Goal: Transaction & Acquisition: Book appointment/travel/reservation

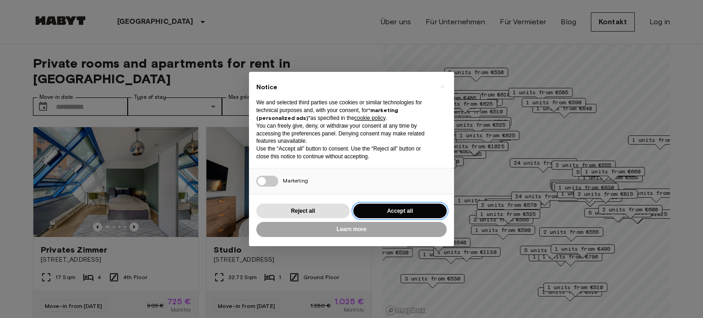
click at [398, 210] on button "Accept all" at bounding box center [399, 211] width 93 height 15
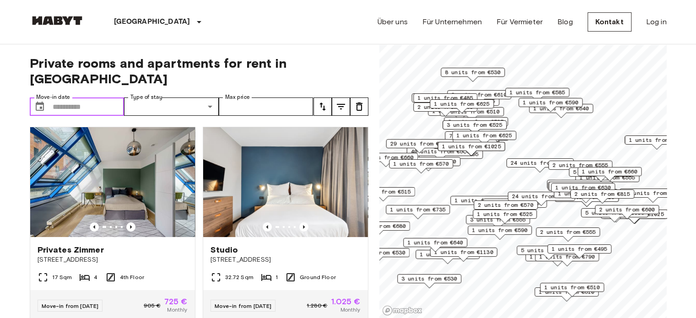
click at [86, 97] on input "Move-in date" at bounding box center [89, 106] width 72 height 18
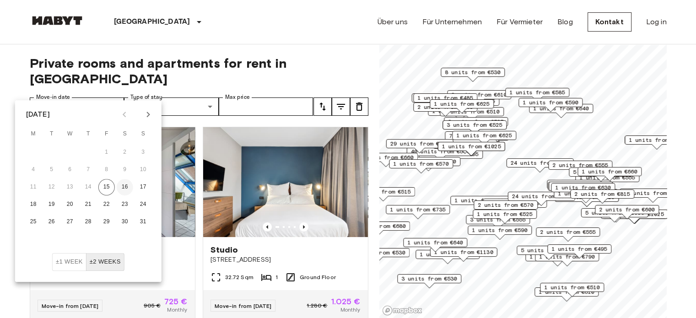
click at [126, 191] on button "16" at bounding box center [125, 187] width 16 height 16
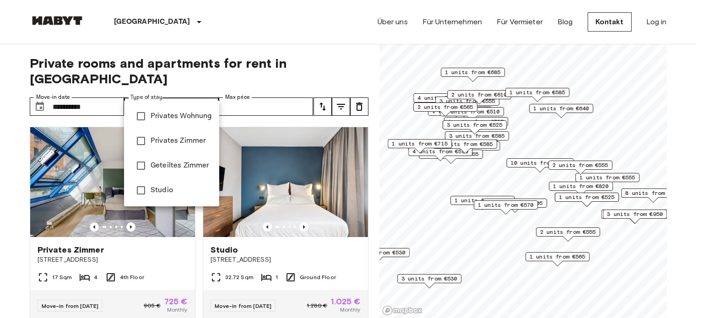
click at [239, 70] on div at bounding box center [351, 159] width 703 height 318
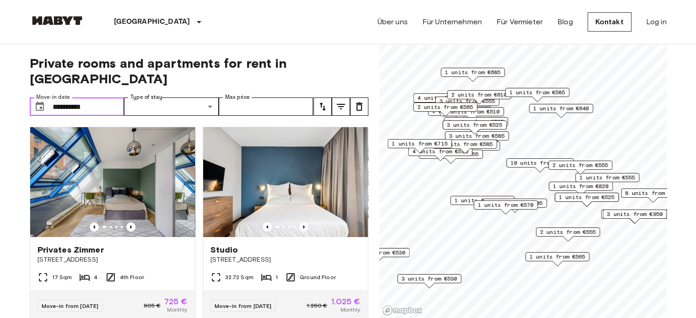
click at [108, 97] on input "**********" at bounding box center [89, 106] width 72 height 18
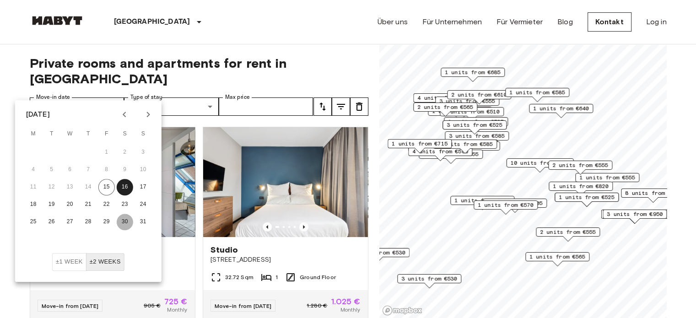
click at [124, 224] on button "30" at bounding box center [125, 222] width 16 height 16
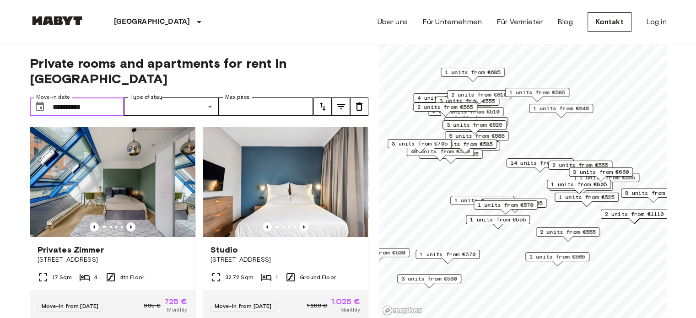
click at [97, 97] on input "**********" at bounding box center [89, 106] width 72 height 18
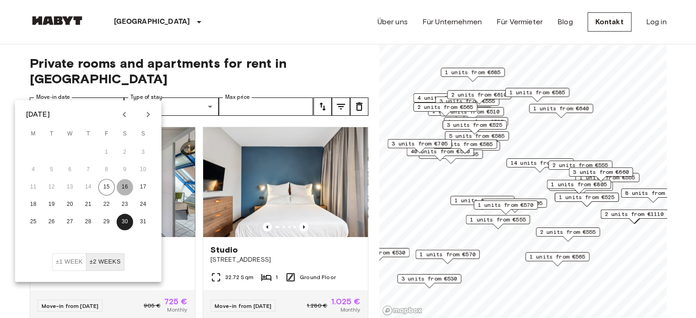
click at [118, 190] on button "16" at bounding box center [125, 187] width 16 height 16
type input "**********"
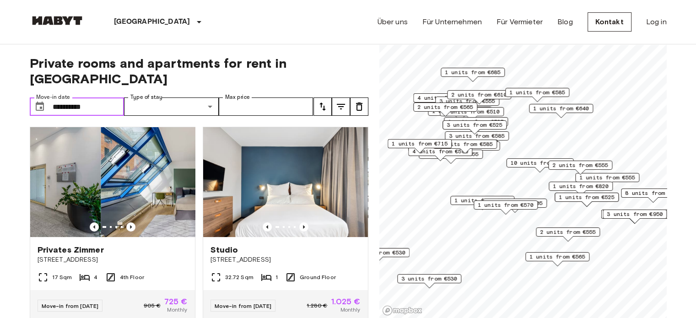
drag, startPoint x: 118, startPoint y: 190, endPoint x: 106, endPoint y: 102, distance: 88.6
click at [106, 102] on div "**********" at bounding box center [199, 181] width 339 height 274
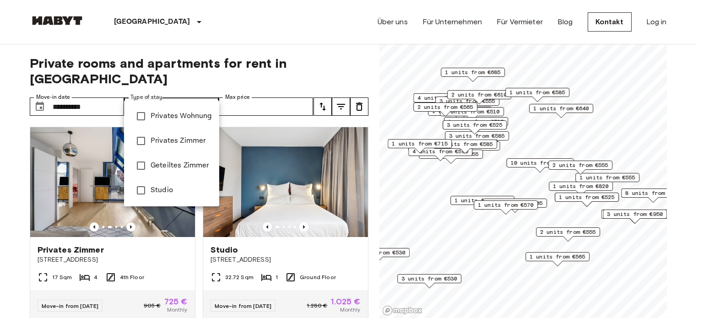
click at [231, 78] on div at bounding box center [351, 159] width 703 height 318
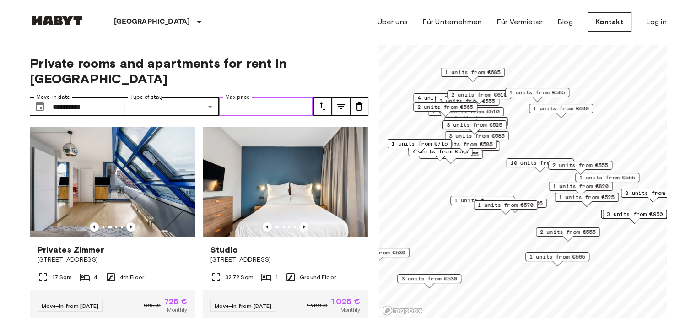
click at [253, 97] on input "Max price" at bounding box center [266, 106] width 95 height 18
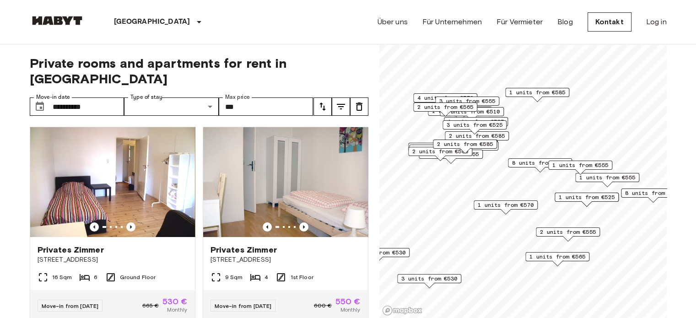
click at [331, 72] on div "**********" at bounding box center [199, 181] width 339 height 274
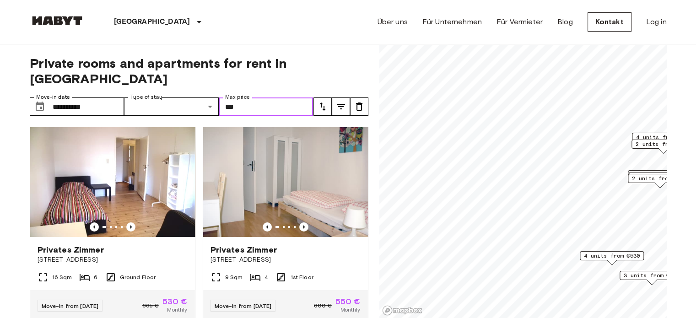
click at [256, 97] on input "***" at bounding box center [266, 106] width 95 height 18
click at [266, 97] on input "***" at bounding box center [266, 106] width 95 height 18
type input "*"
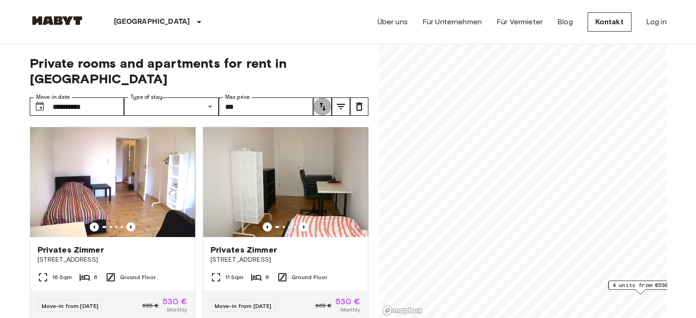
click at [322, 101] on icon "tune" at bounding box center [322, 106] width 11 height 11
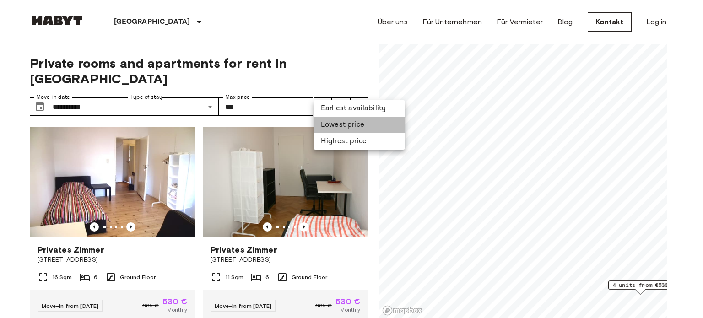
click at [345, 124] on li "Lowest price" at bounding box center [358, 125] width 91 height 16
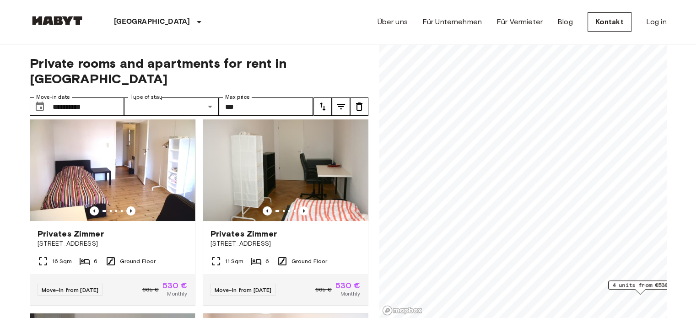
scroll to position [6, 0]
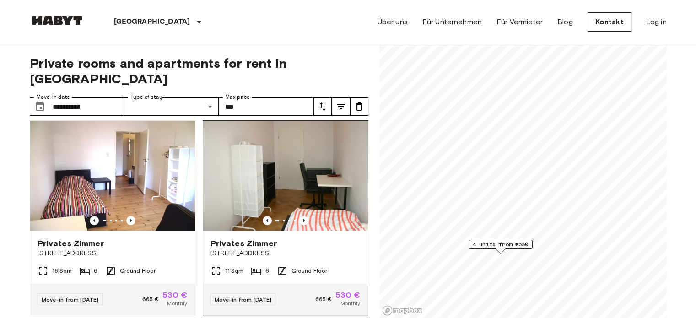
click at [322, 140] on div "**********" at bounding box center [348, 181] width 637 height 274
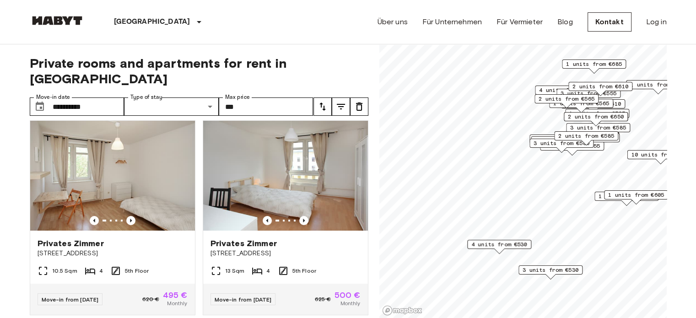
scroll to position [627, 0]
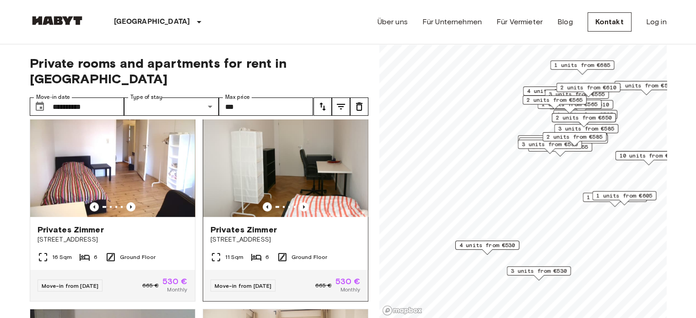
click at [300, 160] on div "**********" at bounding box center [348, 181] width 637 height 274
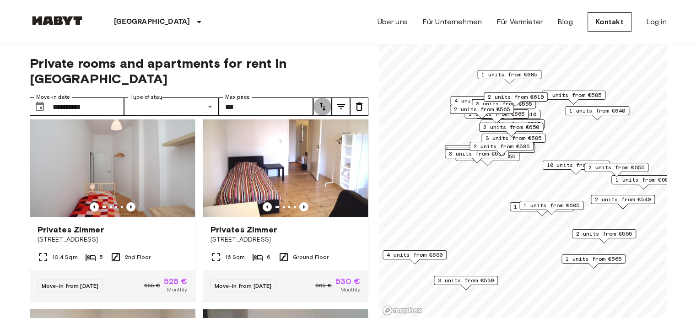
click at [316, 97] on button "tune" at bounding box center [322, 106] width 18 height 18
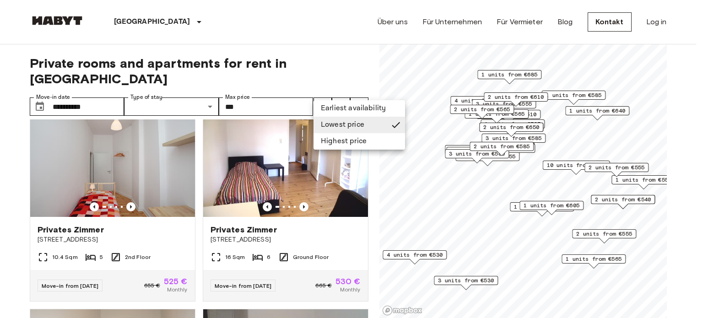
click at [409, 190] on div at bounding box center [351, 159] width 703 height 318
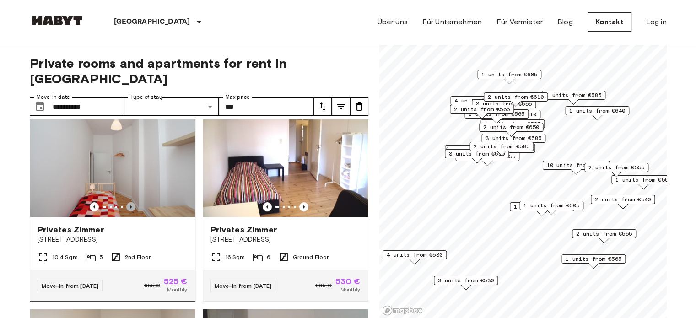
click at [130, 204] on icon "Previous image" at bounding box center [130, 206] width 9 height 9
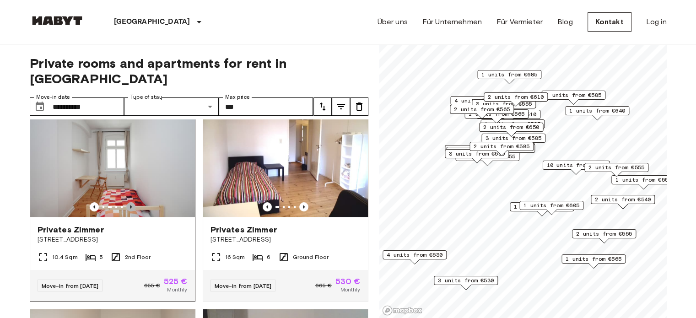
click at [130, 204] on icon "Previous image" at bounding box center [130, 206] width 9 height 9
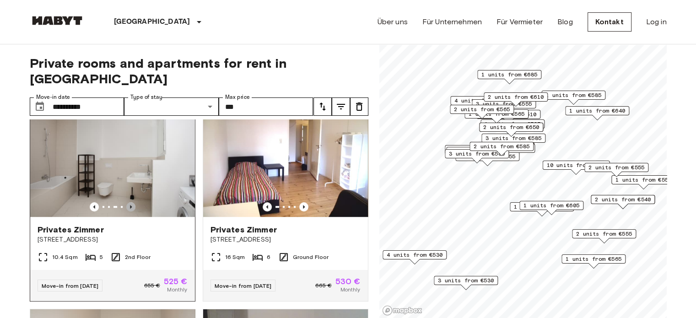
click at [130, 204] on icon "Previous image" at bounding box center [130, 206] width 9 height 9
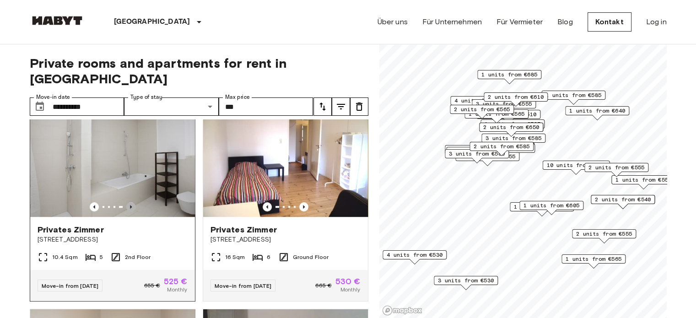
click at [130, 204] on icon "Previous image" at bounding box center [130, 206] width 9 height 9
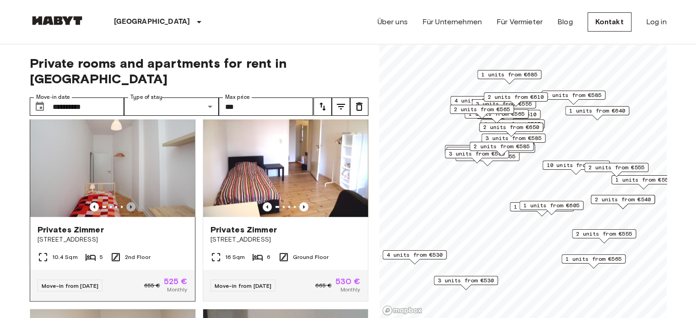
click at [130, 204] on icon "Previous image" at bounding box center [130, 206] width 9 height 9
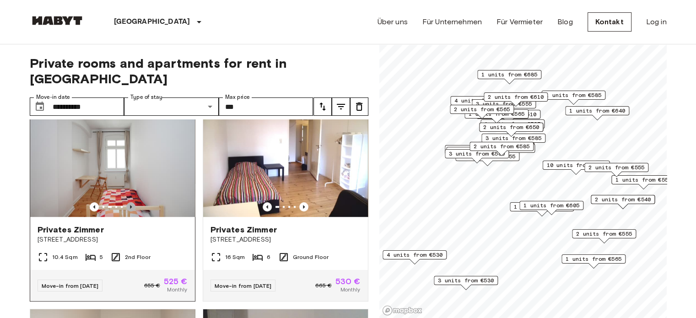
click at [130, 204] on icon "Previous image" at bounding box center [130, 206] width 9 height 9
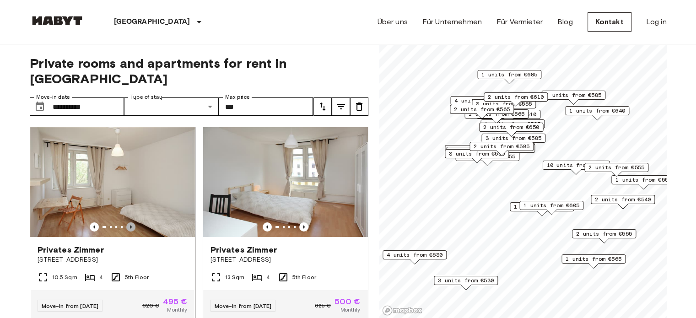
click at [127, 222] on icon "Previous image" at bounding box center [130, 226] width 9 height 9
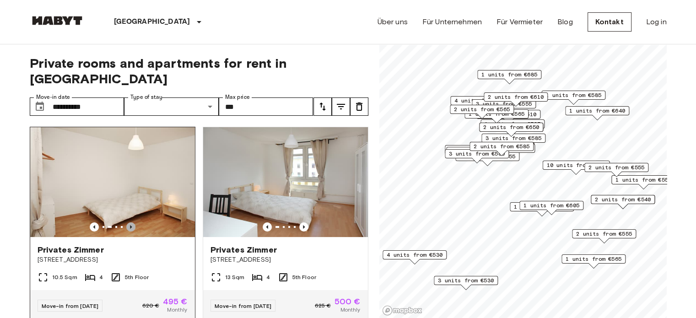
click at [127, 222] on icon "Previous image" at bounding box center [130, 226] width 9 height 9
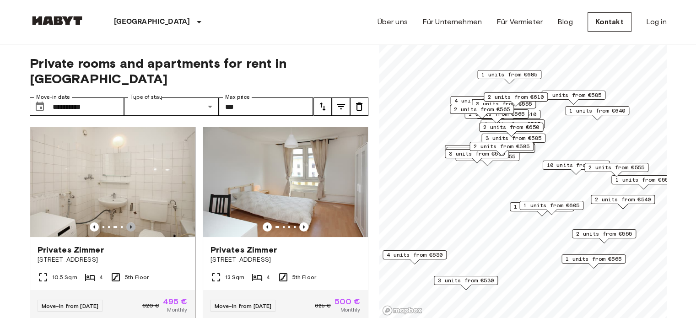
click at [127, 222] on icon "Previous image" at bounding box center [130, 226] width 9 height 9
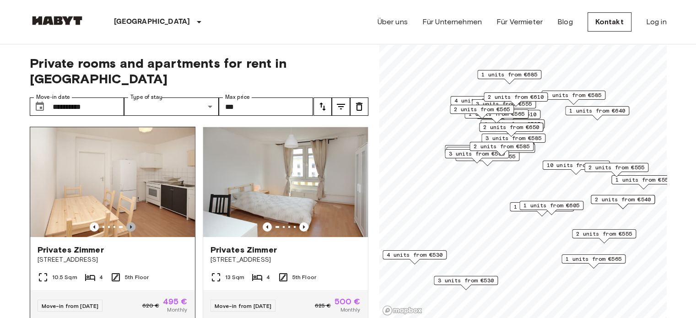
click at [127, 222] on icon "Previous image" at bounding box center [130, 226] width 9 height 9
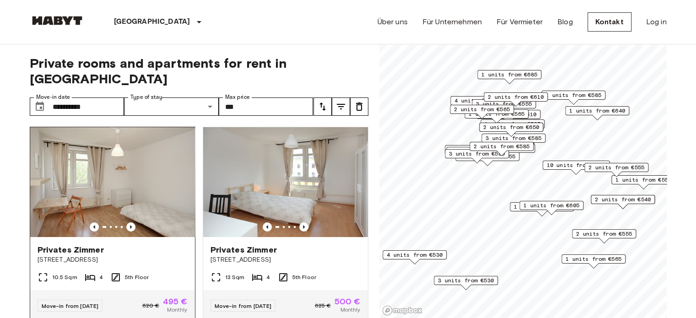
click at [143, 255] on span "[STREET_ADDRESS]" at bounding box center [113, 259] width 150 height 9
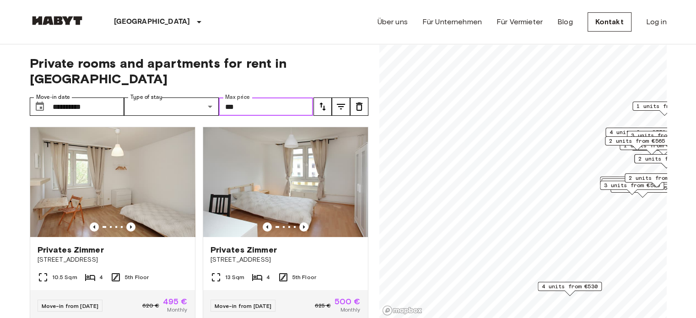
click at [251, 97] on input "***" at bounding box center [266, 106] width 95 height 18
type input "*"
click at [298, 42] on div "Berlin Europa Amsterdam Berlin Brüssel Köln Dusseldorf Frankfurt Graz Hamburg L…" at bounding box center [348, 22] width 637 height 44
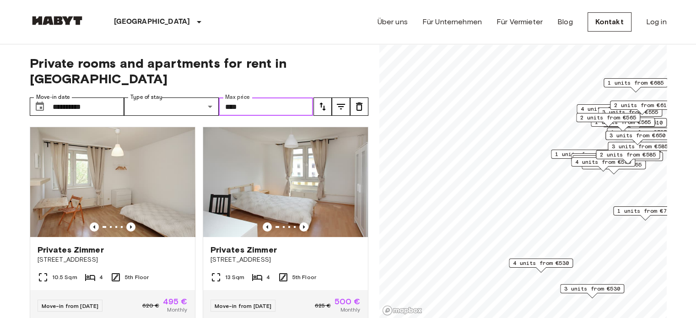
click at [258, 97] on input "****" at bounding box center [266, 106] width 95 height 18
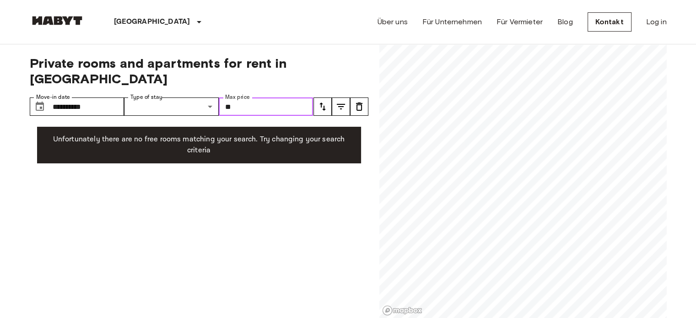
type input "*"
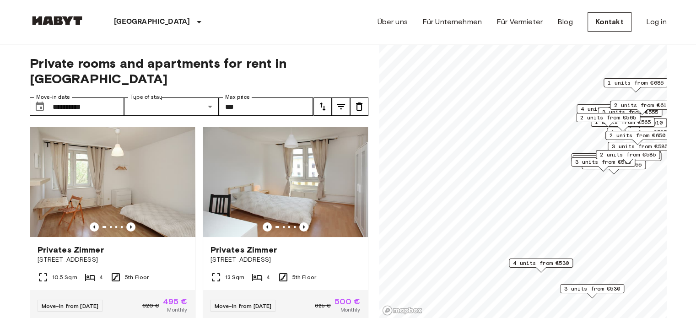
click at [325, 76] on div "**********" at bounding box center [199, 181] width 339 height 274
click at [320, 101] on icon "tune" at bounding box center [322, 106] width 11 height 11
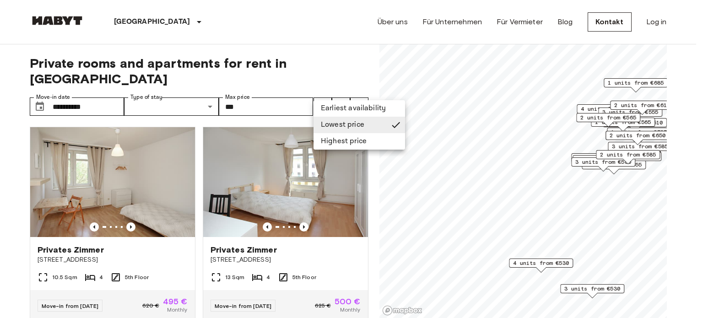
click at [338, 113] on li "Earliest availability" at bounding box center [358, 108] width 91 height 16
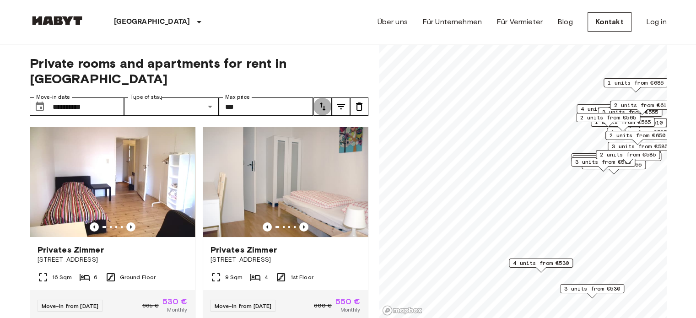
click at [314, 97] on button "tune" at bounding box center [322, 106] width 18 height 18
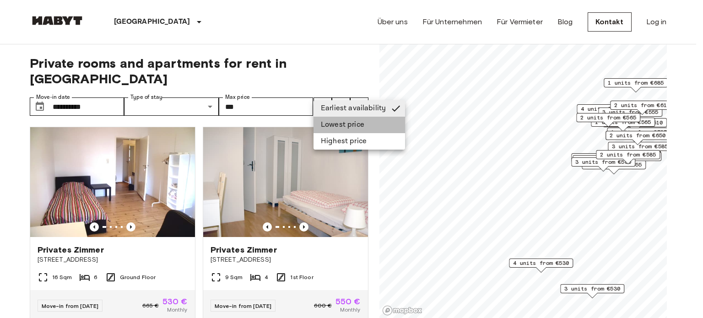
click at [333, 122] on li "Lowest price" at bounding box center [358, 125] width 91 height 16
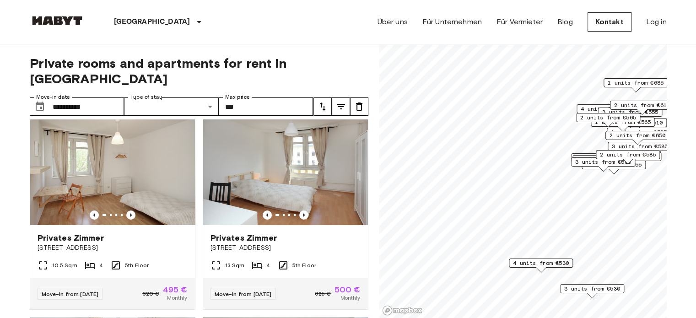
scroll to position [8, 0]
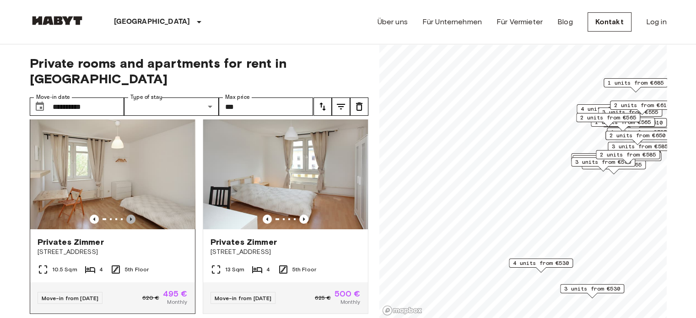
click at [130, 217] on icon "Previous image" at bounding box center [131, 219] width 2 height 4
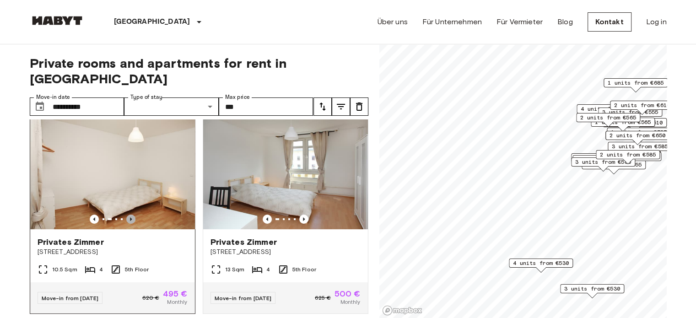
click at [130, 217] on icon "Previous image" at bounding box center [131, 219] width 2 height 4
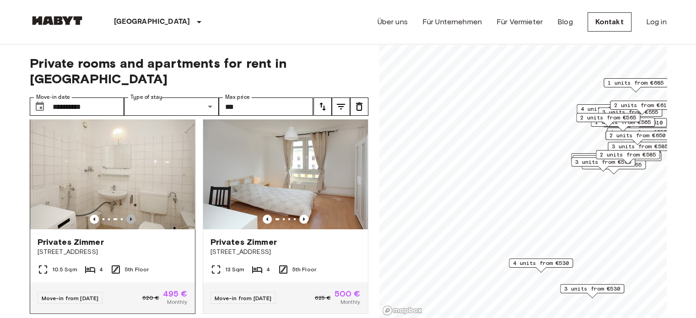
click at [130, 217] on icon "Previous image" at bounding box center [131, 219] width 2 height 4
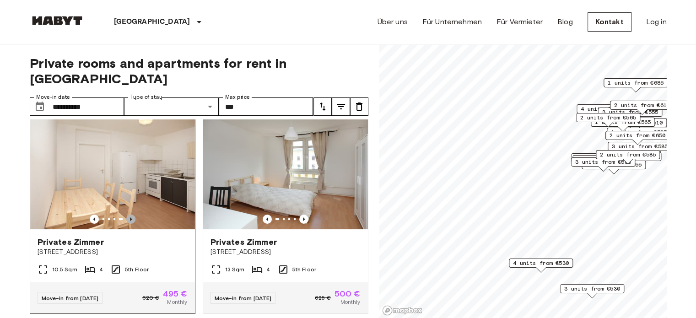
click at [130, 217] on icon "Previous image" at bounding box center [131, 219] width 2 height 4
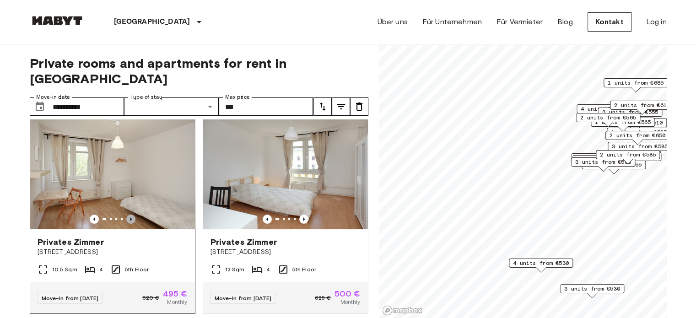
click at [130, 217] on icon "Previous image" at bounding box center [131, 219] width 2 height 4
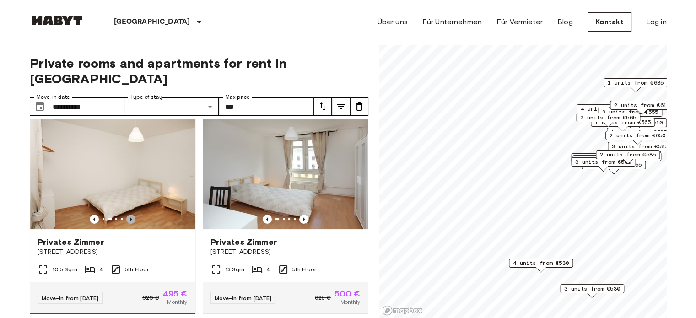
click at [130, 217] on icon "Previous image" at bounding box center [131, 219] width 2 height 4
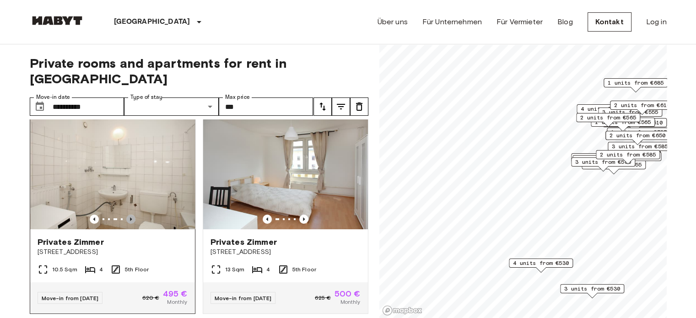
click at [130, 217] on icon "Previous image" at bounding box center [131, 219] width 2 height 4
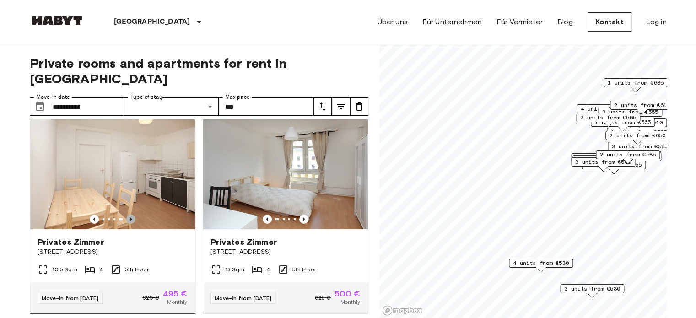
click at [130, 217] on icon "Previous image" at bounding box center [131, 219] width 2 height 4
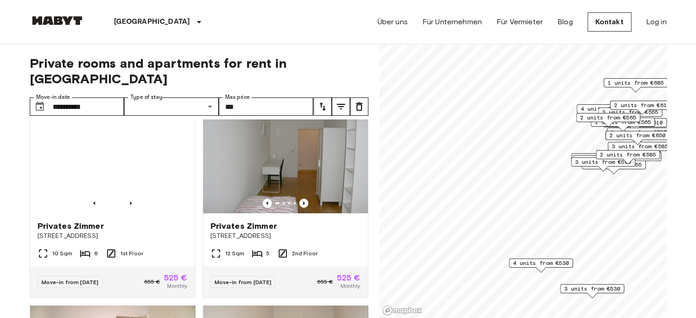
scroll to position [0, 0]
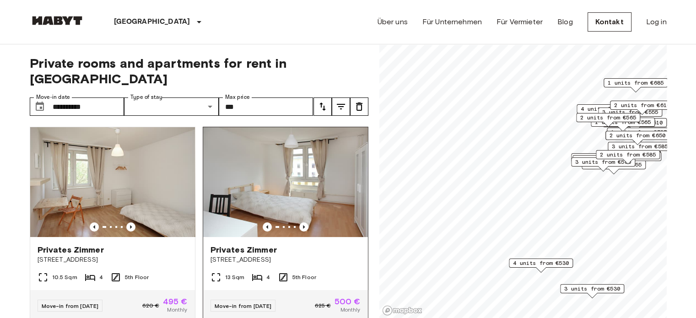
click at [271, 178] on img at bounding box center [285, 182] width 165 height 110
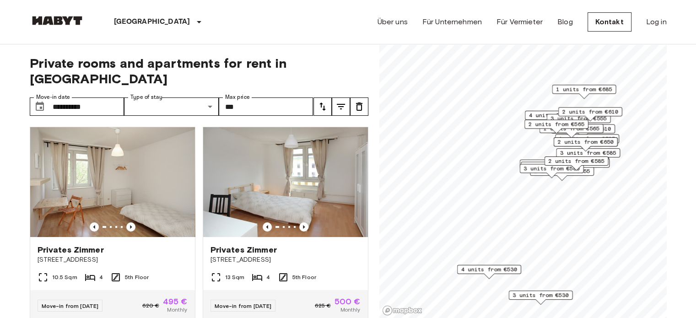
drag, startPoint x: 597, startPoint y: 165, endPoint x: 542, endPoint y: 172, distance: 55.8
click at [542, 172] on span "3 units from €580" at bounding box center [551, 168] width 56 height 8
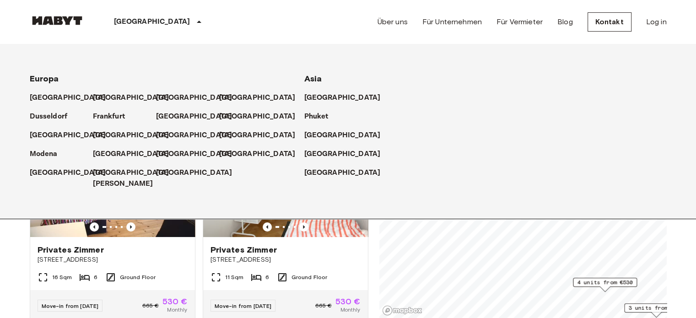
click at [128, 17] on p "[GEOGRAPHIC_DATA]" at bounding box center [152, 21] width 76 height 11
click at [375, 258] on div "**********" at bounding box center [348, 181] width 637 height 274
click at [129, 20] on p "[GEOGRAPHIC_DATA]" at bounding box center [152, 21] width 76 height 11
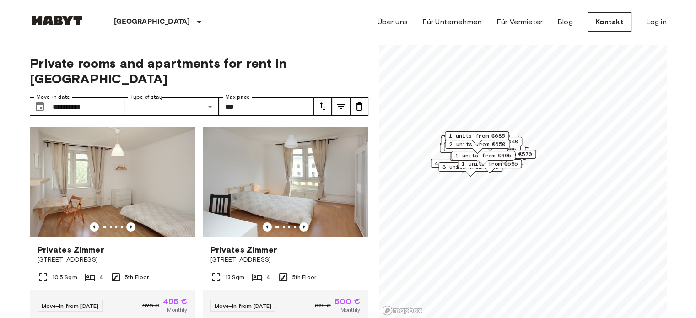
drag, startPoint x: 507, startPoint y: 129, endPoint x: 443, endPoint y: 142, distance: 65.3
click at [445, 142] on div "1 units from €685" at bounding box center [477, 138] width 64 height 14
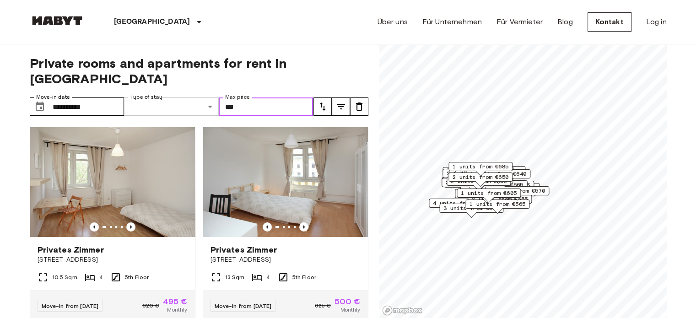
drag, startPoint x: 269, startPoint y: 90, endPoint x: 150, endPoint y: 87, distance: 119.9
click at [150, 97] on div "**********" at bounding box center [172, 106] width 284 height 18
type input "****"
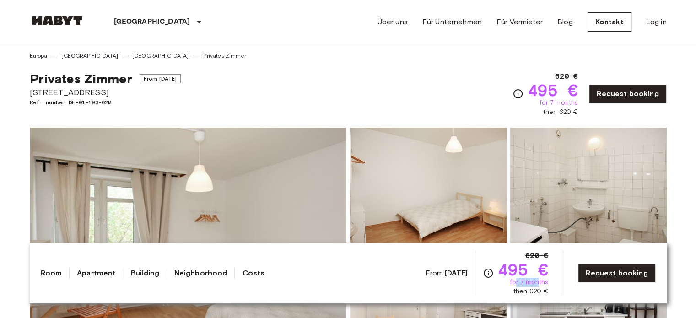
drag, startPoint x: 518, startPoint y: 282, endPoint x: 542, endPoint y: 282, distance: 23.8
click at [542, 282] on span "for 7 months" at bounding box center [528, 282] width 39 height 9
drag, startPoint x: 523, startPoint y: 292, endPoint x: 537, endPoint y: 292, distance: 13.7
click at [537, 292] on span "then 620 €" at bounding box center [530, 291] width 35 height 9
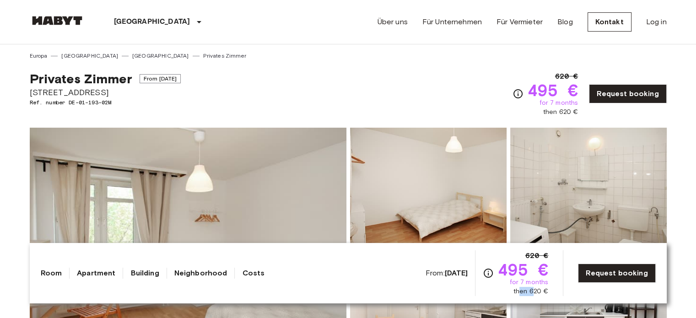
click at [537, 292] on span "then 620 €" at bounding box center [530, 291] width 35 height 9
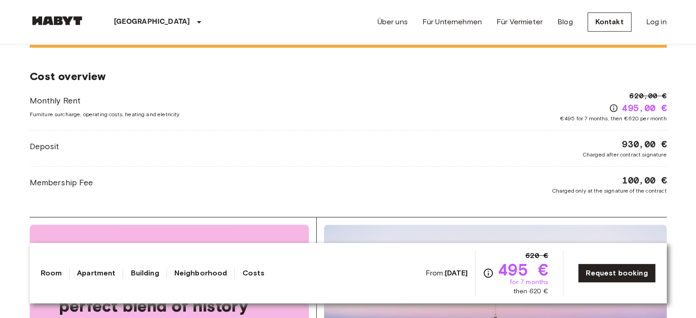
scroll to position [763, 0]
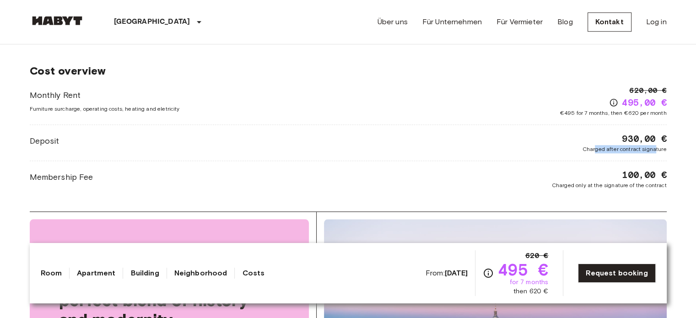
drag, startPoint x: 595, startPoint y: 150, endPoint x: 655, endPoint y: 149, distance: 59.9
click at [655, 149] on span "Charged after contract signature" at bounding box center [624, 149] width 84 height 8
drag, startPoint x: 655, startPoint y: 149, endPoint x: 593, endPoint y: 144, distance: 62.0
click at [593, 145] on span "Charged after contract signature" at bounding box center [624, 149] width 84 height 8
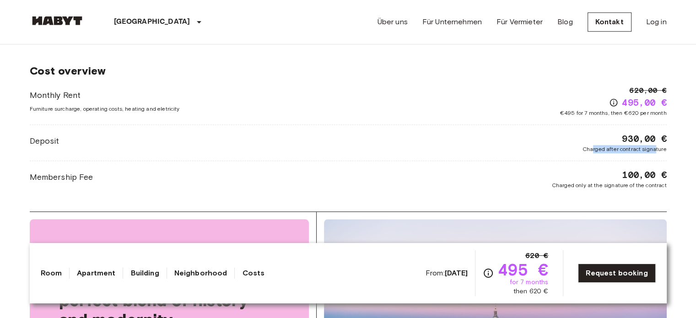
click at [593, 145] on span "Charged after contract signature" at bounding box center [624, 149] width 84 height 8
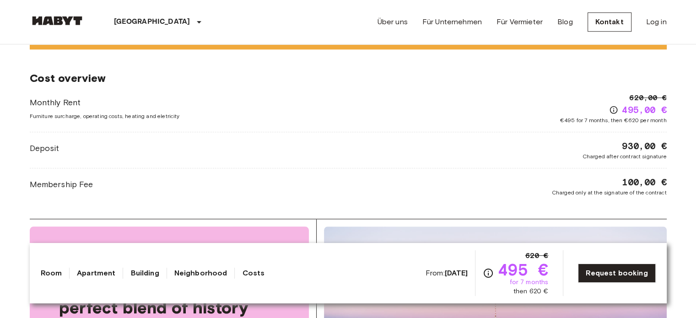
scroll to position [753, 0]
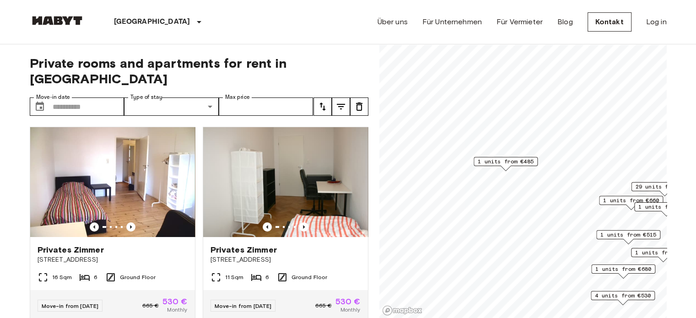
click at [501, 162] on span "1 units from €485" at bounding box center [506, 161] width 56 height 8
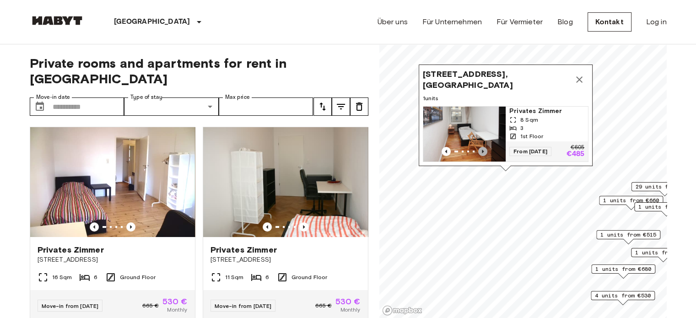
click at [482, 147] on icon "Previous image" at bounding box center [482, 151] width 9 height 9
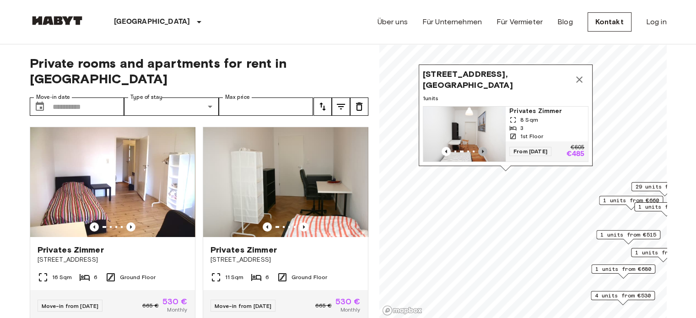
click at [482, 147] on icon "Previous image" at bounding box center [482, 151] width 9 height 9
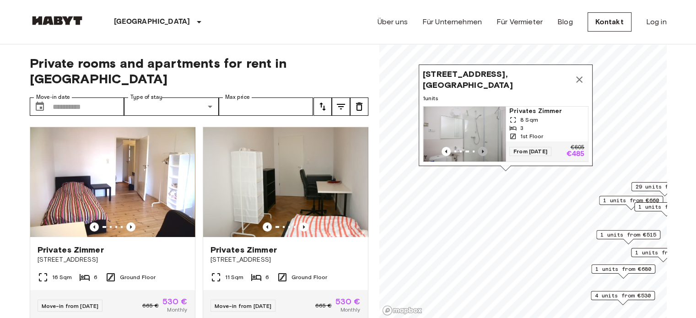
click at [482, 147] on icon "Previous image" at bounding box center [482, 151] width 9 height 9
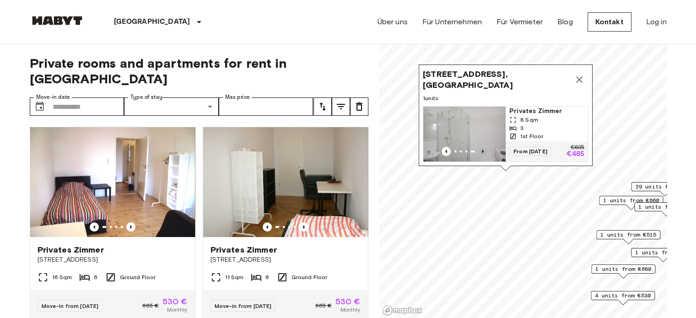
click at [482, 147] on icon "Previous image" at bounding box center [482, 151] width 9 height 9
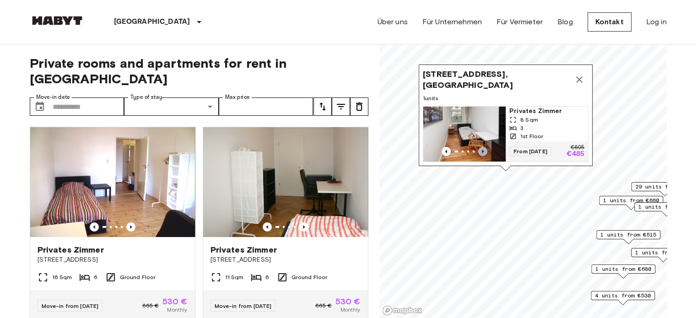
click at [482, 147] on icon "Previous image" at bounding box center [482, 151] width 9 height 9
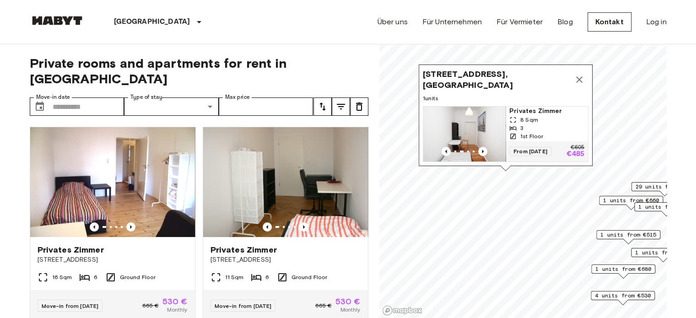
click at [519, 83] on div "Körnerstraße 2, 13585 Berlin, GER" at bounding box center [506, 80] width 166 height 22
click at [530, 107] on span "Privates Zimmer" at bounding box center [546, 111] width 75 height 9
click at [83, 98] on input "Move-in date" at bounding box center [89, 106] width 72 height 18
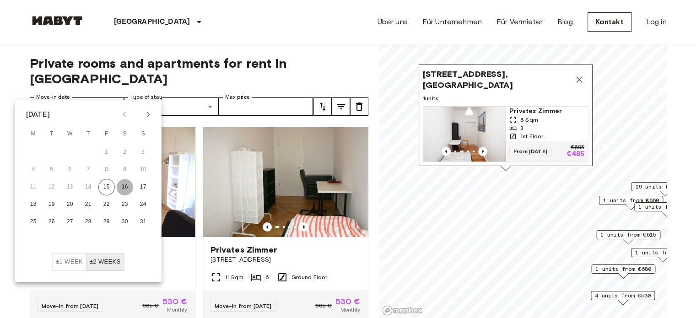
click at [120, 188] on button "16" at bounding box center [125, 187] width 16 height 16
type input "**********"
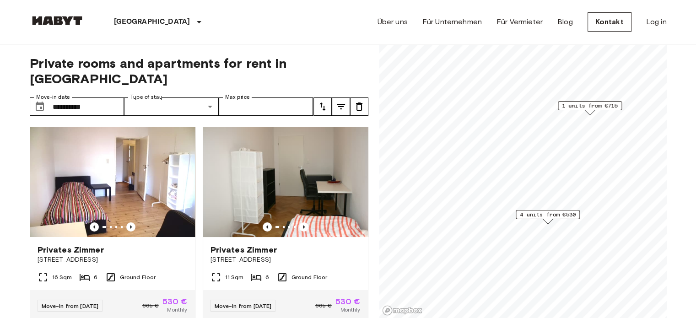
click at [537, 216] on span "4 units from €530" at bounding box center [548, 214] width 56 height 8
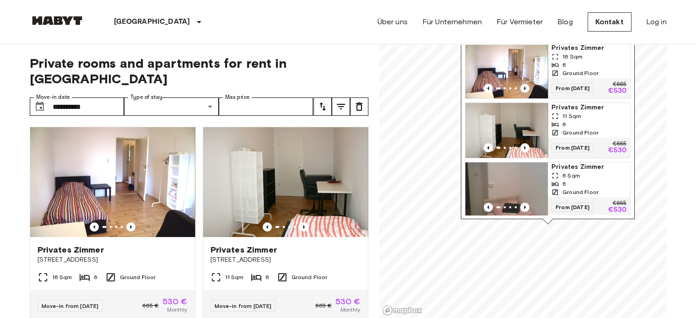
click at [526, 84] on icon "Previous image" at bounding box center [524, 88] width 9 height 9
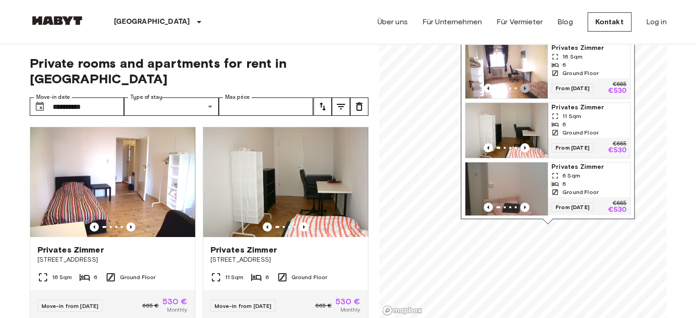
click at [526, 84] on icon "Previous image" at bounding box center [524, 88] width 9 height 9
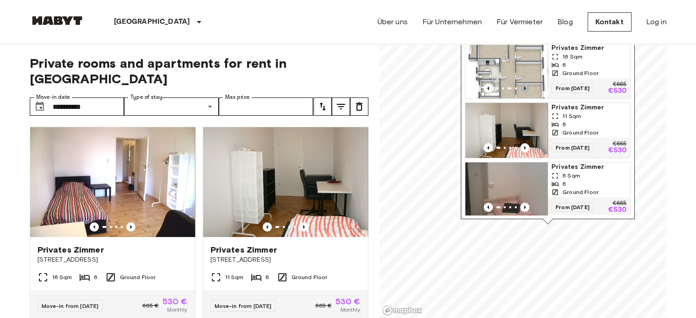
click at [526, 84] on icon "Previous image" at bounding box center [524, 88] width 9 height 9
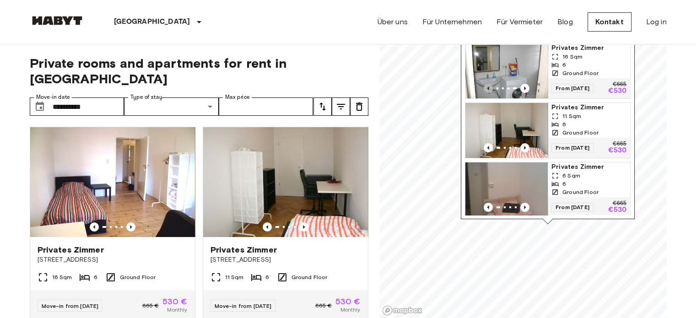
click at [489, 84] on icon "Previous image" at bounding box center [488, 88] width 9 height 9
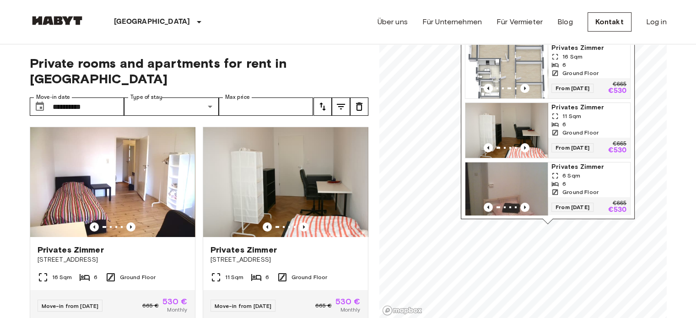
click at [522, 67] on img "Map marker" at bounding box center [506, 70] width 82 height 55
click at [461, 112] on div "Cunostraße 70, 14199 Berlin, GER (Medici Living brand) 4 units Privates Zimmer …" at bounding box center [548, 104] width 174 height 229
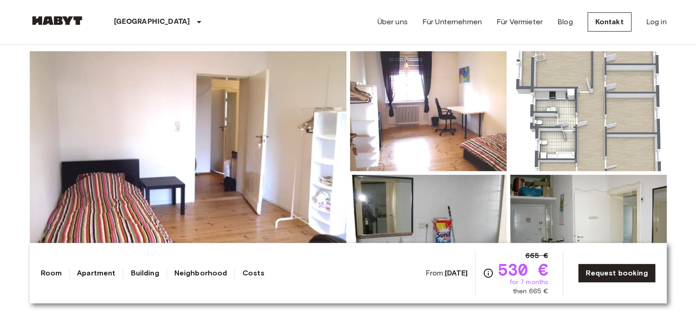
scroll to position [71, 0]
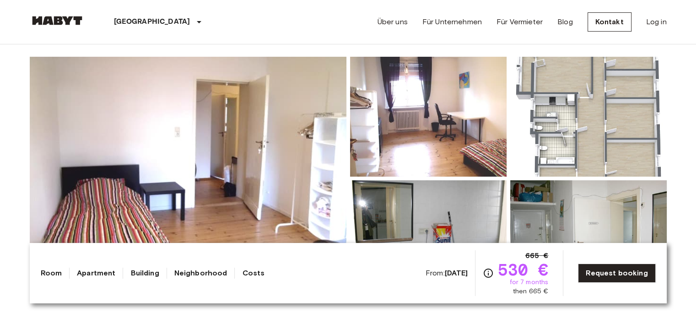
drag, startPoint x: 702, startPoint y: 34, endPoint x: 701, endPoint y: 45, distance: 11.1
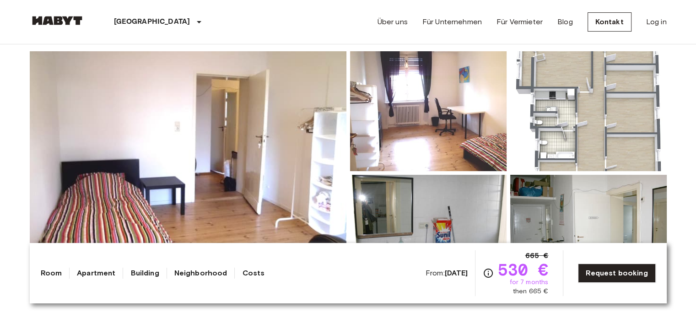
click at [598, 104] on img at bounding box center [588, 111] width 156 height 120
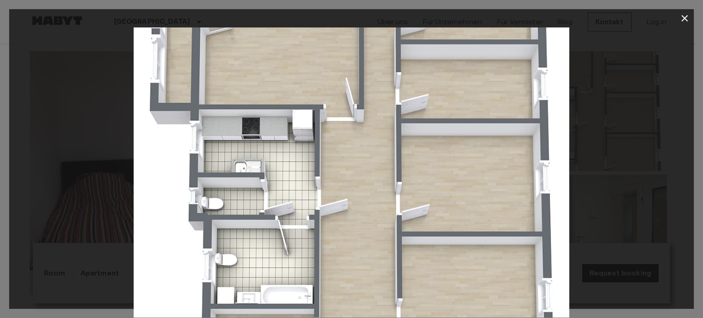
click at [654, 204] on div at bounding box center [351, 172] width 684 height 290
click at [682, 17] on icon "button" at bounding box center [684, 18] width 11 height 11
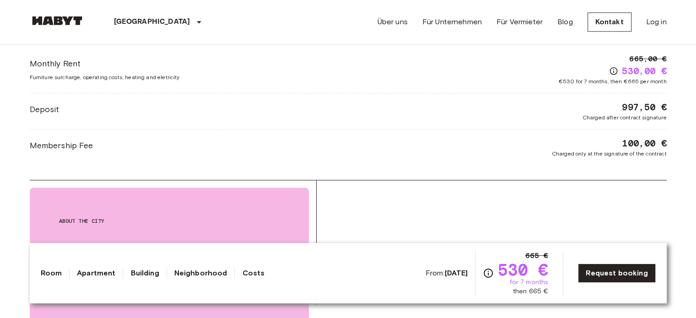
scroll to position [860, 0]
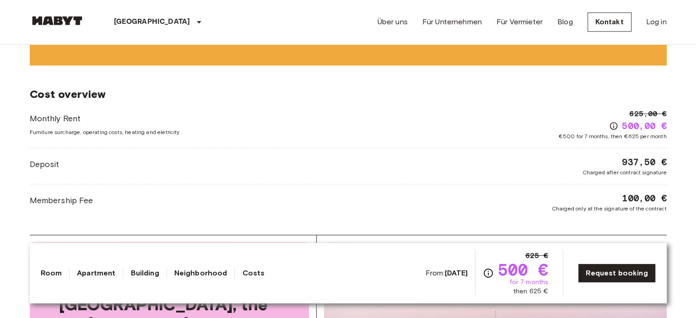
scroll to position [743, 0]
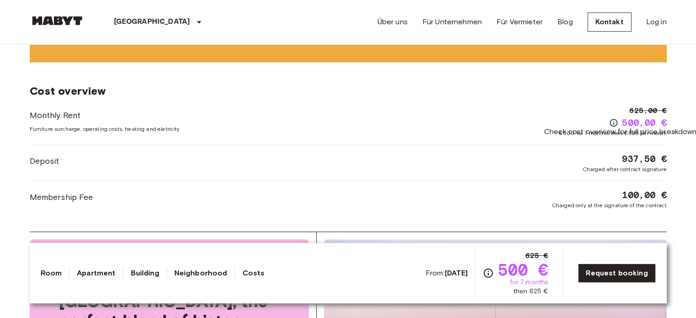
click at [616, 119] on icon "Check cost overview for full price breakdown. Please note that discounts apply …" at bounding box center [614, 123] width 8 height 8
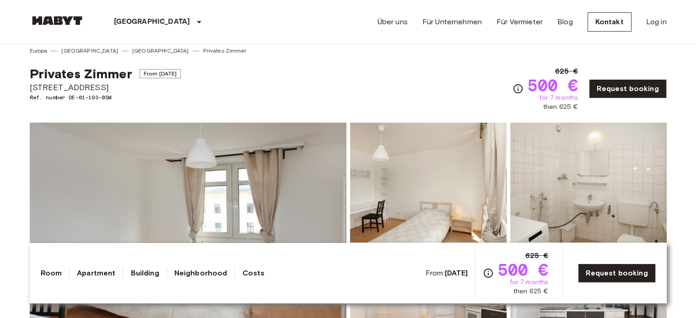
scroll to position [0, 0]
